Goal: Obtain resource: Download file/media

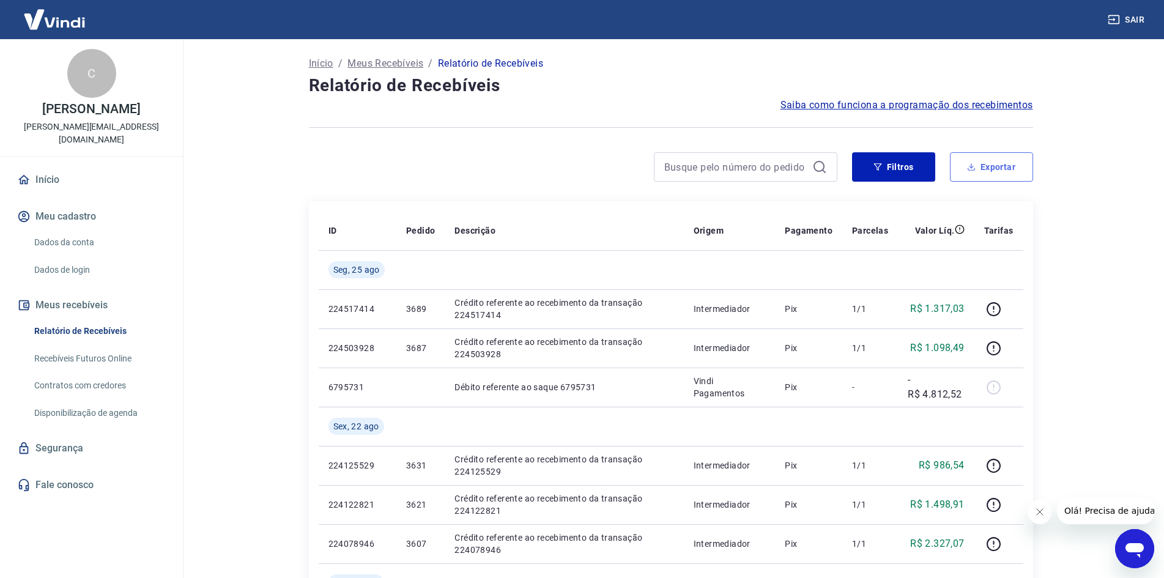
click at [980, 154] on button "Exportar" at bounding box center [991, 166] width 83 height 29
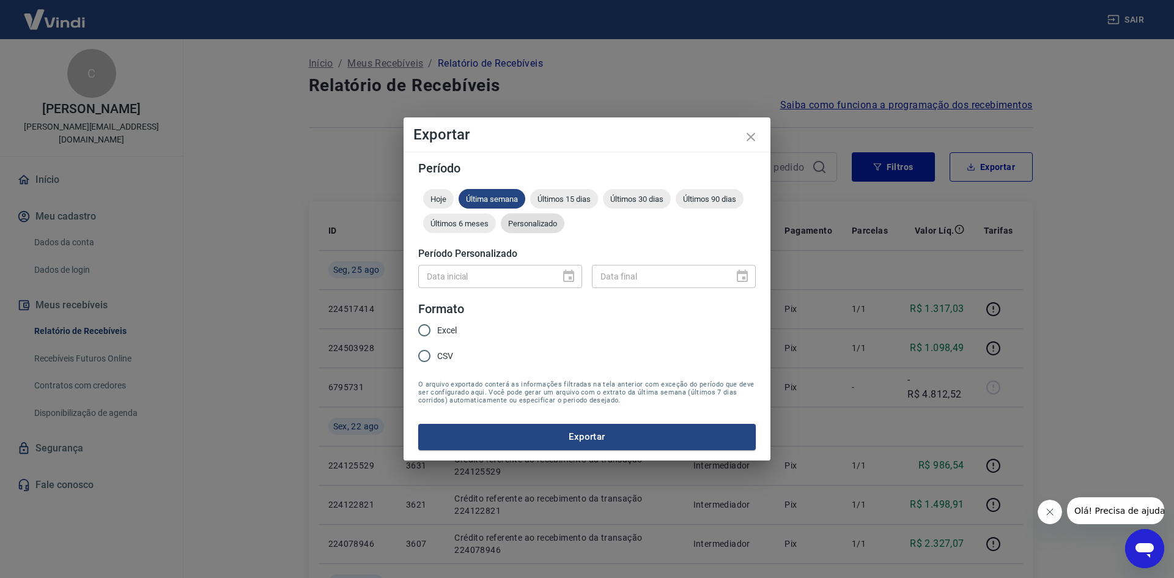
click at [521, 221] on span "Personalizado" at bounding box center [533, 223] width 64 height 9
click at [562, 276] on icon "Choose date" at bounding box center [568, 276] width 15 height 15
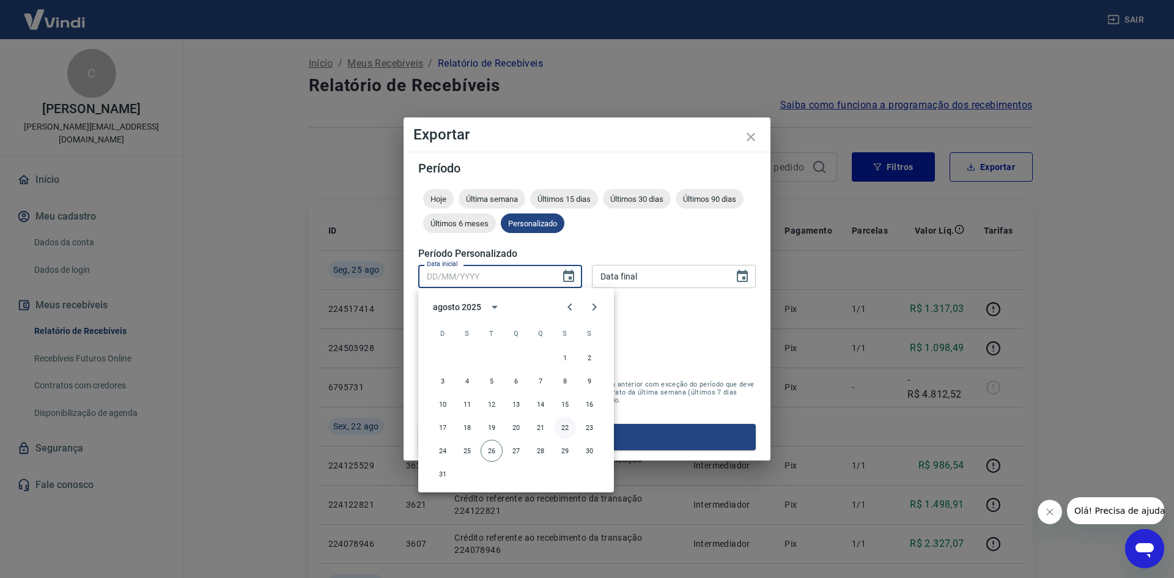
click at [565, 431] on button "22" at bounding box center [565, 427] width 22 height 22
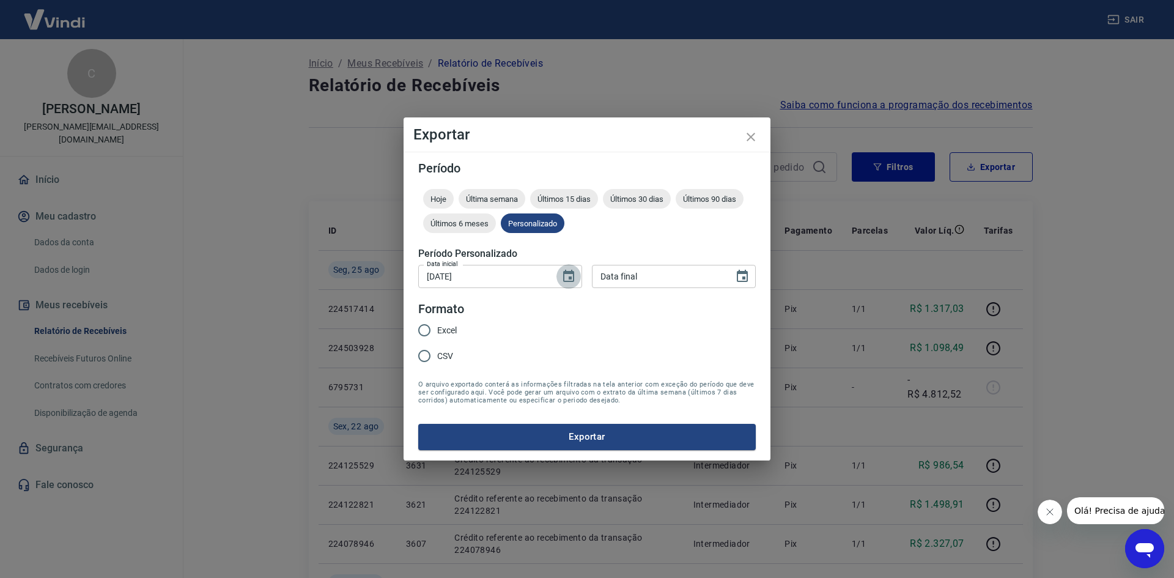
click at [565, 271] on icon "Choose date, selected date is 22 de ago de 2025" at bounding box center [568, 276] width 11 height 12
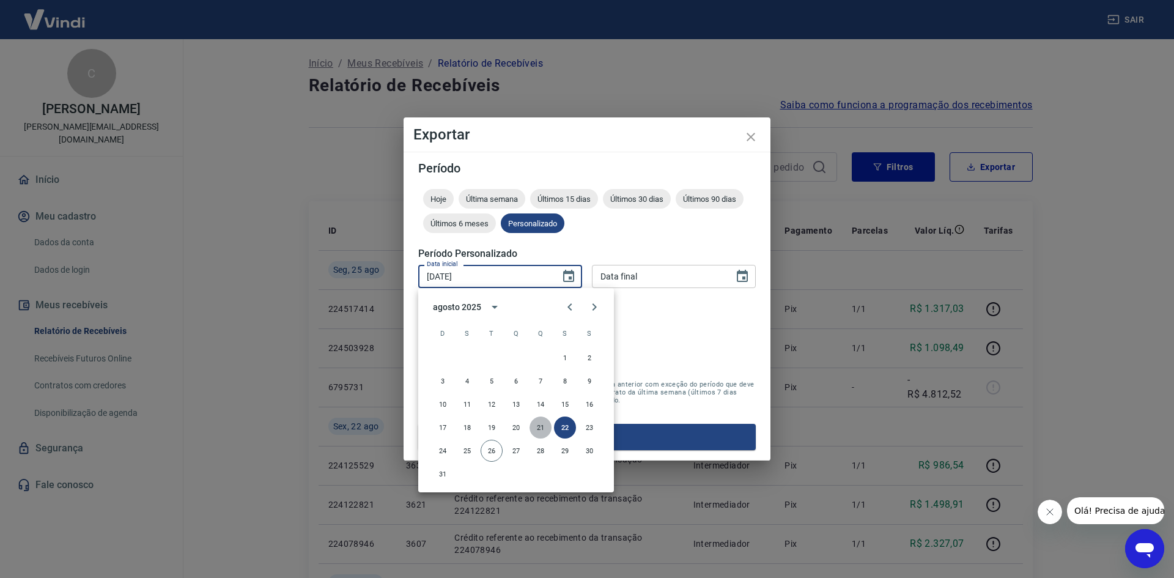
click at [539, 423] on button "21" at bounding box center [540, 427] width 22 height 22
type input "21/08/2025"
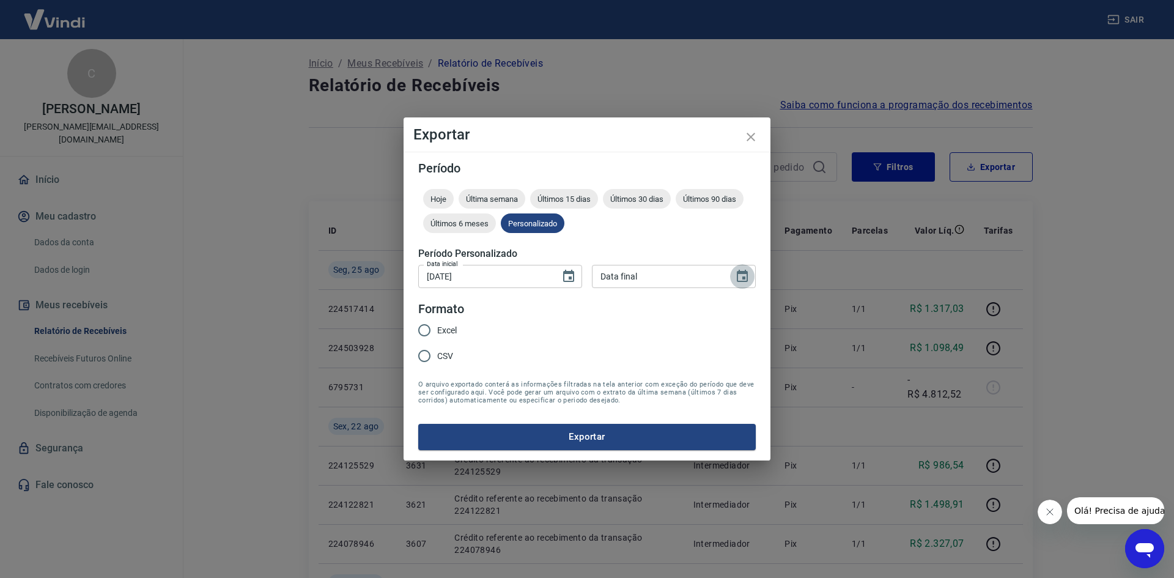
click at [743, 277] on icon "Choose date" at bounding box center [742, 276] width 11 height 12
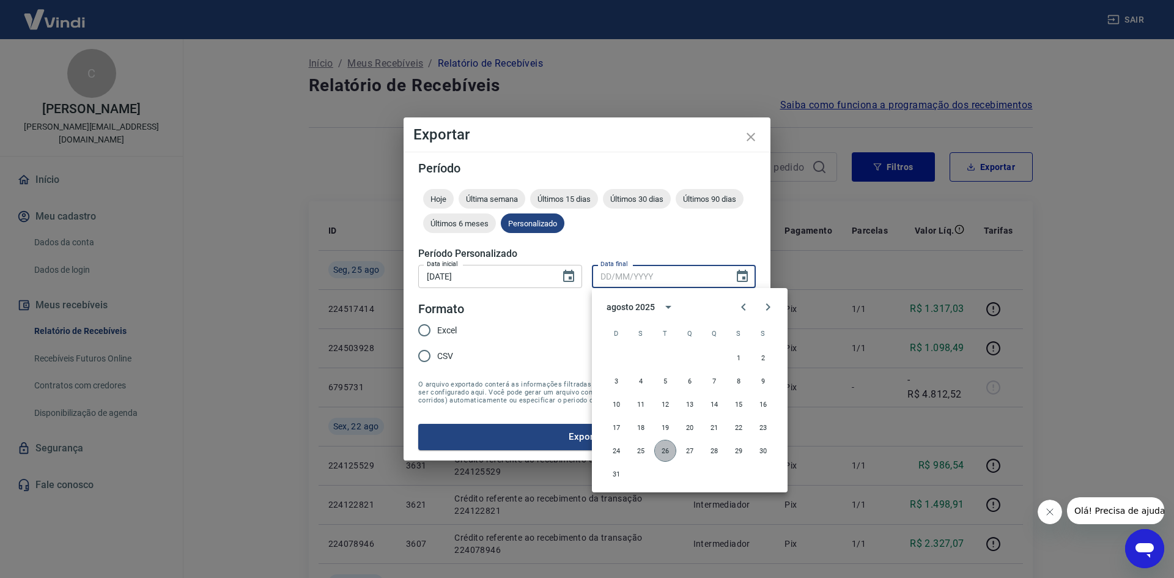
click at [660, 450] on button "26" at bounding box center [665, 451] width 22 height 22
type input "26/08/2025"
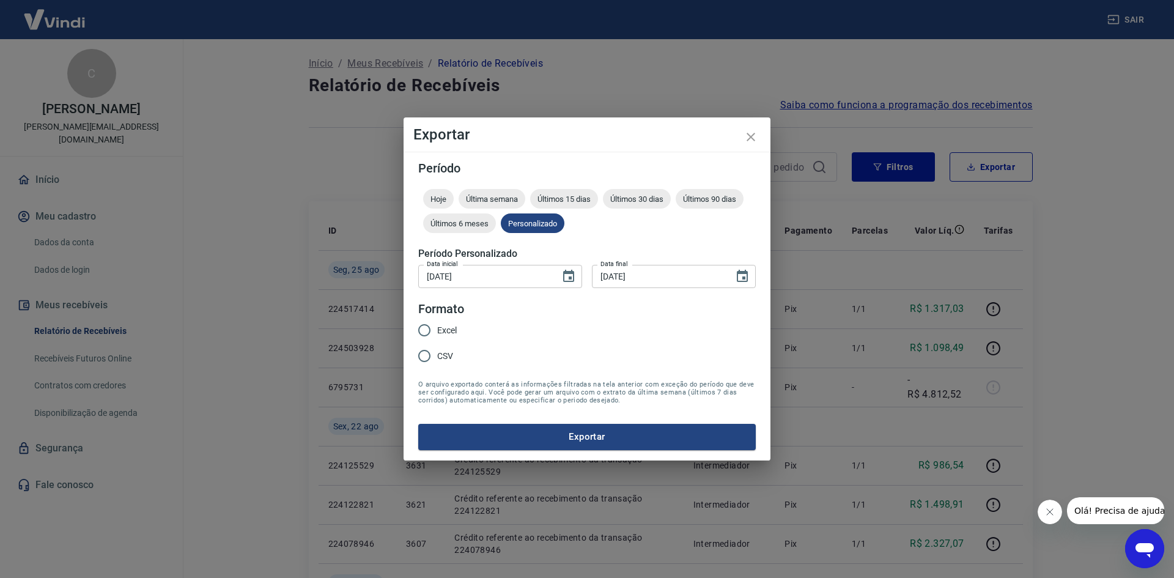
click at [436, 331] on input "Excel" at bounding box center [424, 330] width 26 height 26
radio input "true"
click at [518, 441] on button "Exportar" at bounding box center [587, 437] width 338 height 26
